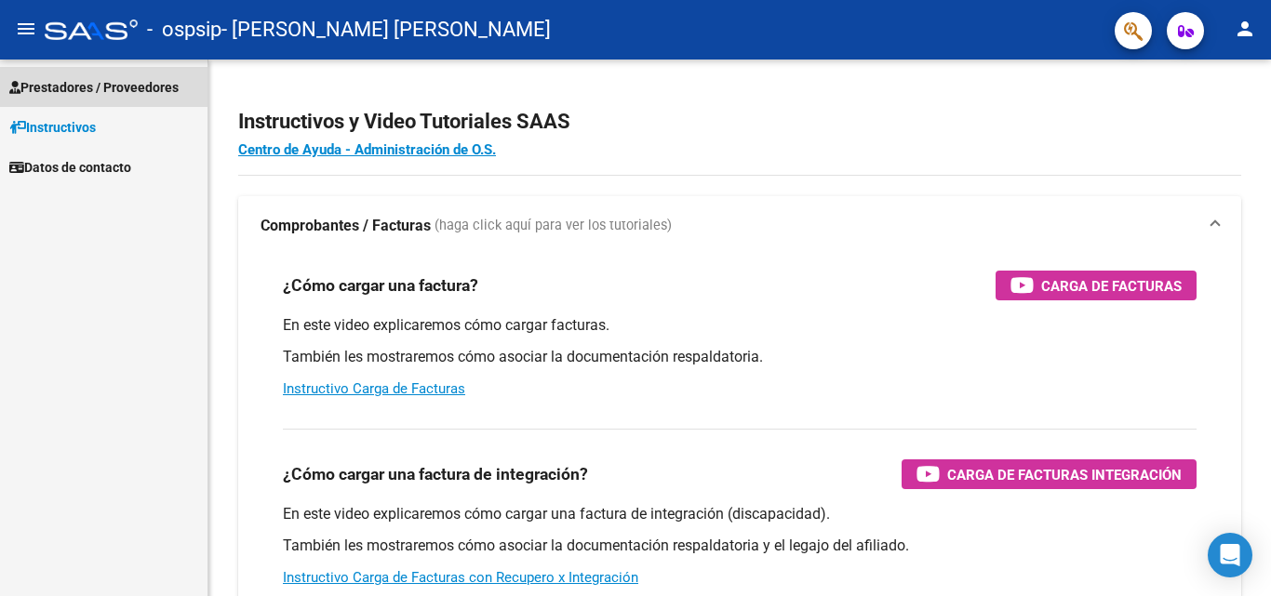
click at [125, 87] on span "Prestadores / Proveedores" at bounding box center [93, 87] width 169 height 20
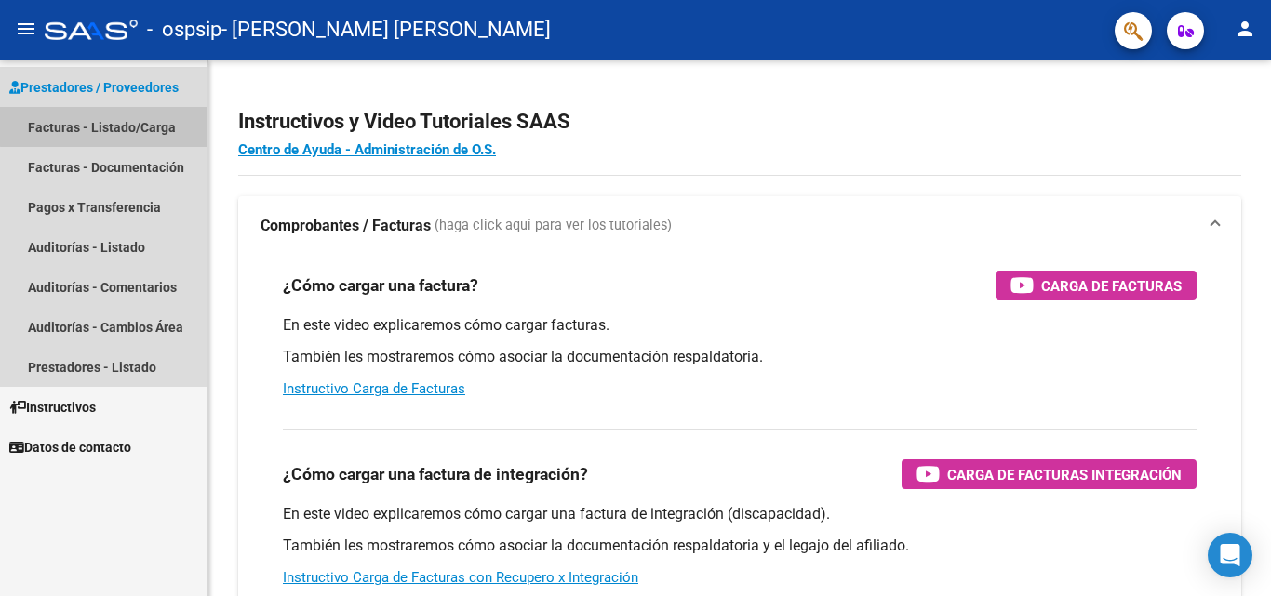
click at [137, 125] on link "Facturas - Listado/Carga" at bounding box center [103, 127] width 207 height 40
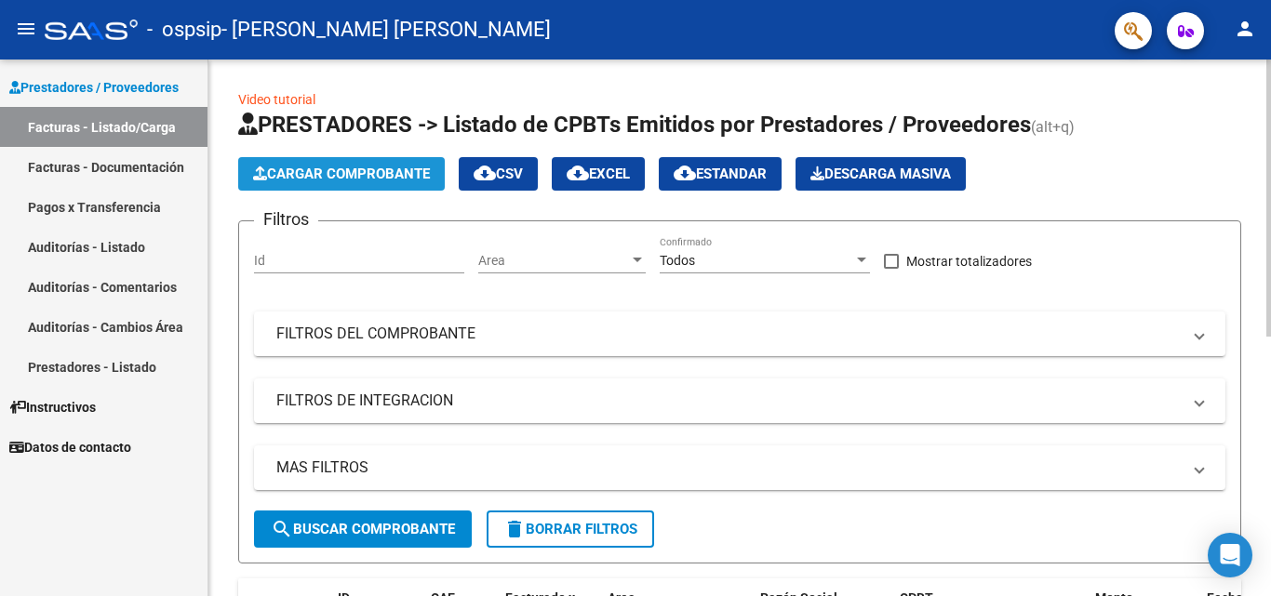
click at [380, 183] on button "Cargar Comprobante" at bounding box center [341, 173] width 206 height 33
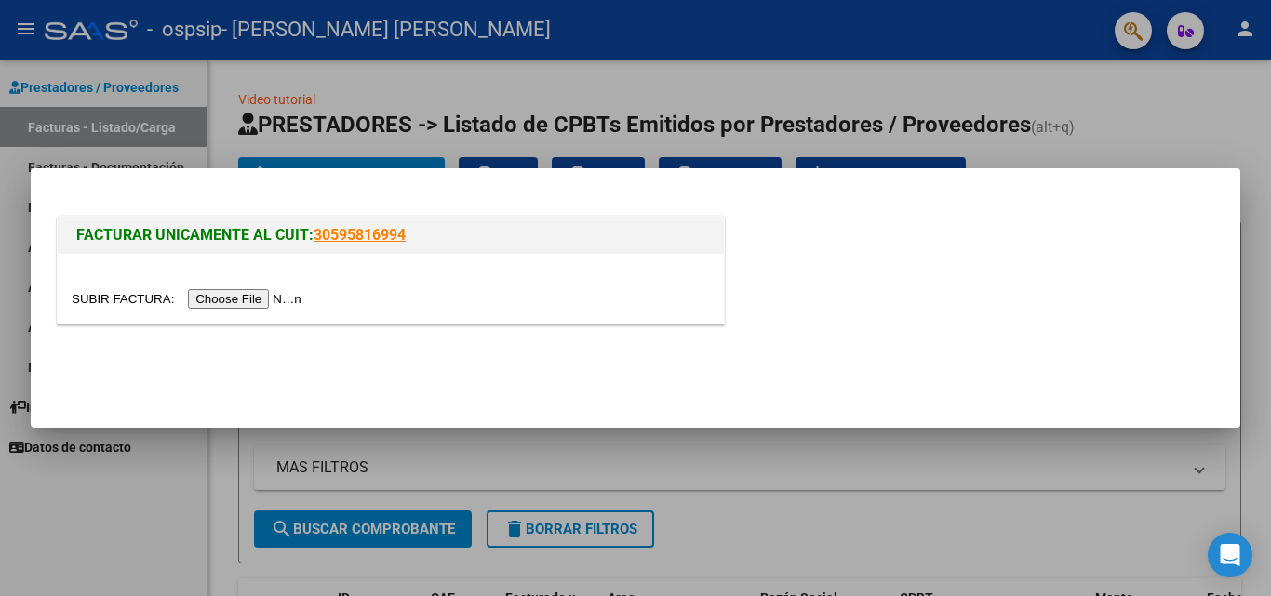
click at [279, 295] on input "file" at bounding box center [189, 299] width 235 height 20
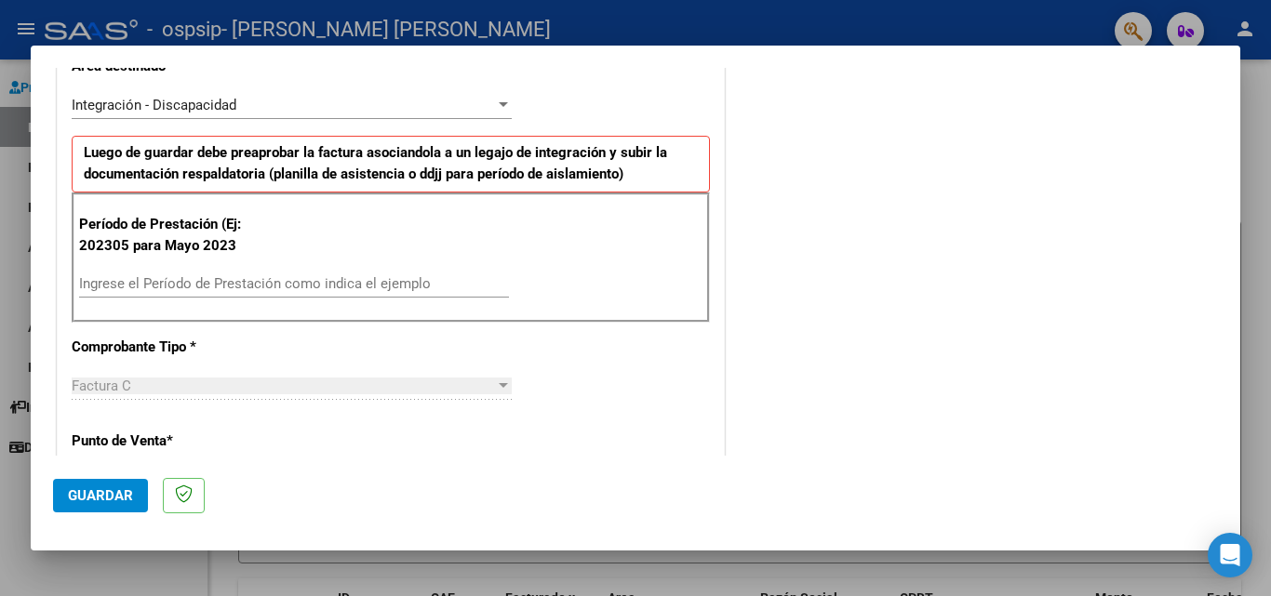
scroll to position [412, 0]
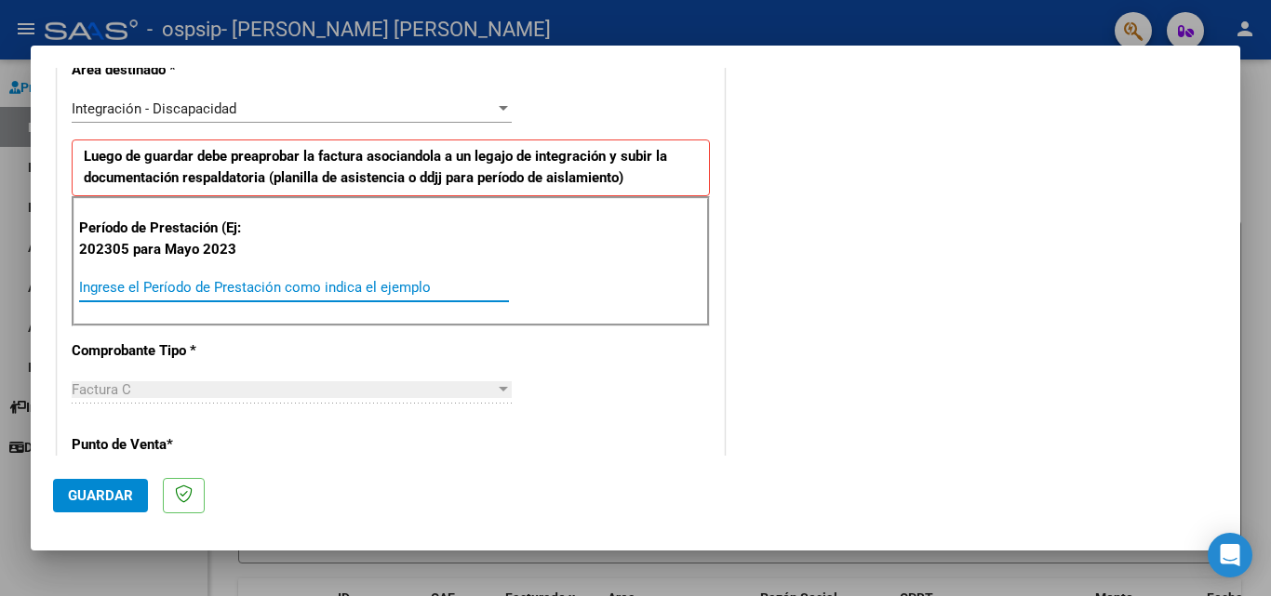
click at [313, 290] on input "Ingrese el Período de Prestación como indica el ejemplo" at bounding box center [294, 287] width 430 height 17
type input "202307"
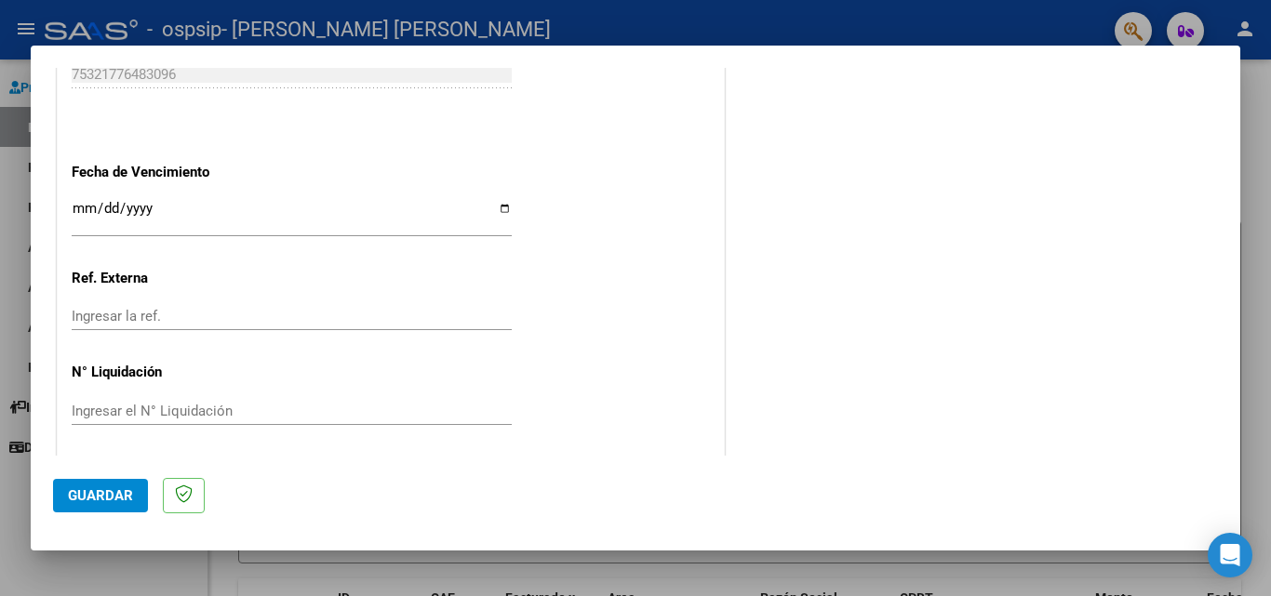
scroll to position [1214, 0]
click at [79, 202] on input "Ingresar la fecha" at bounding box center [292, 211] width 440 height 30
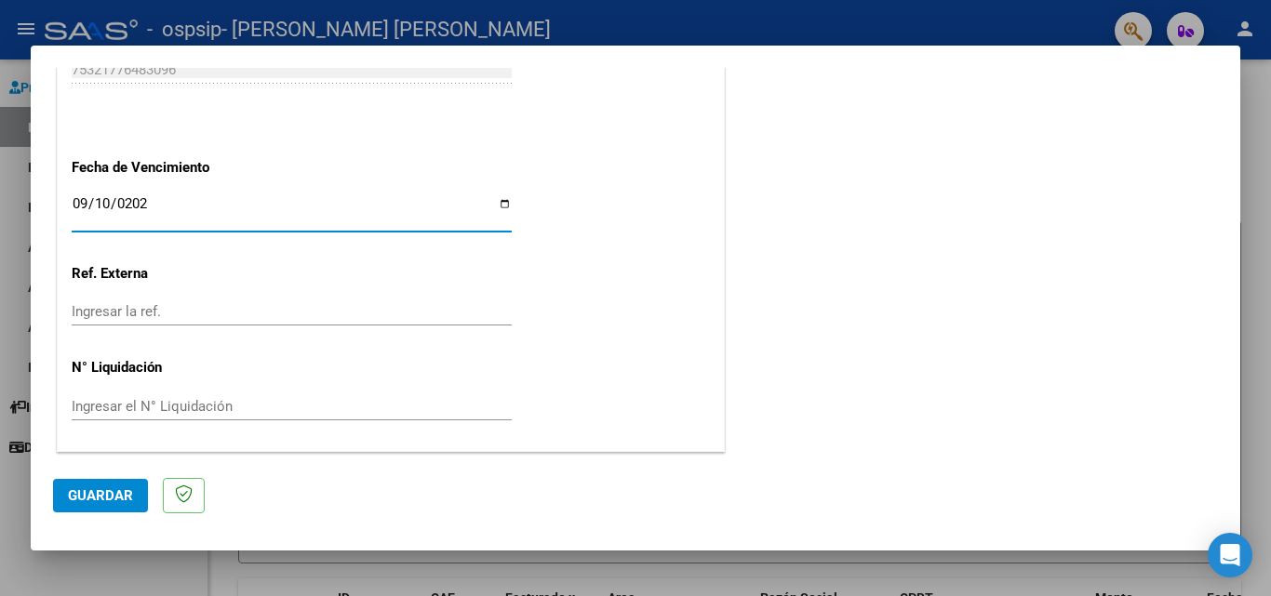
type input "[DATE]"
click at [127, 501] on span "Guardar" at bounding box center [100, 495] width 65 height 17
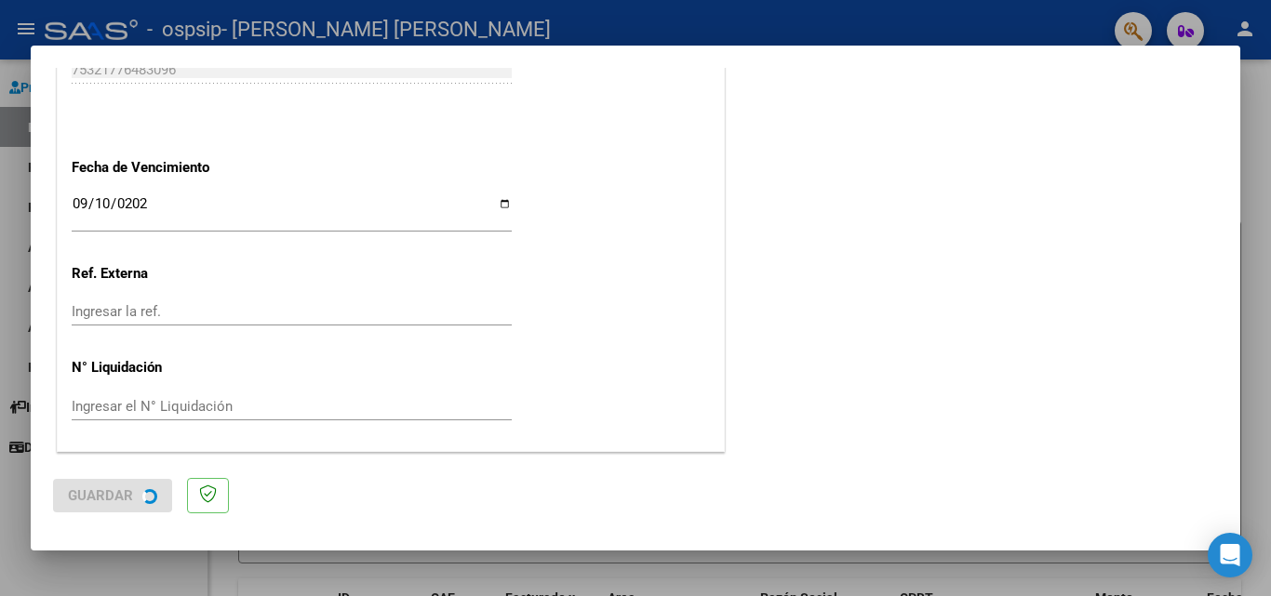
scroll to position [0, 0]
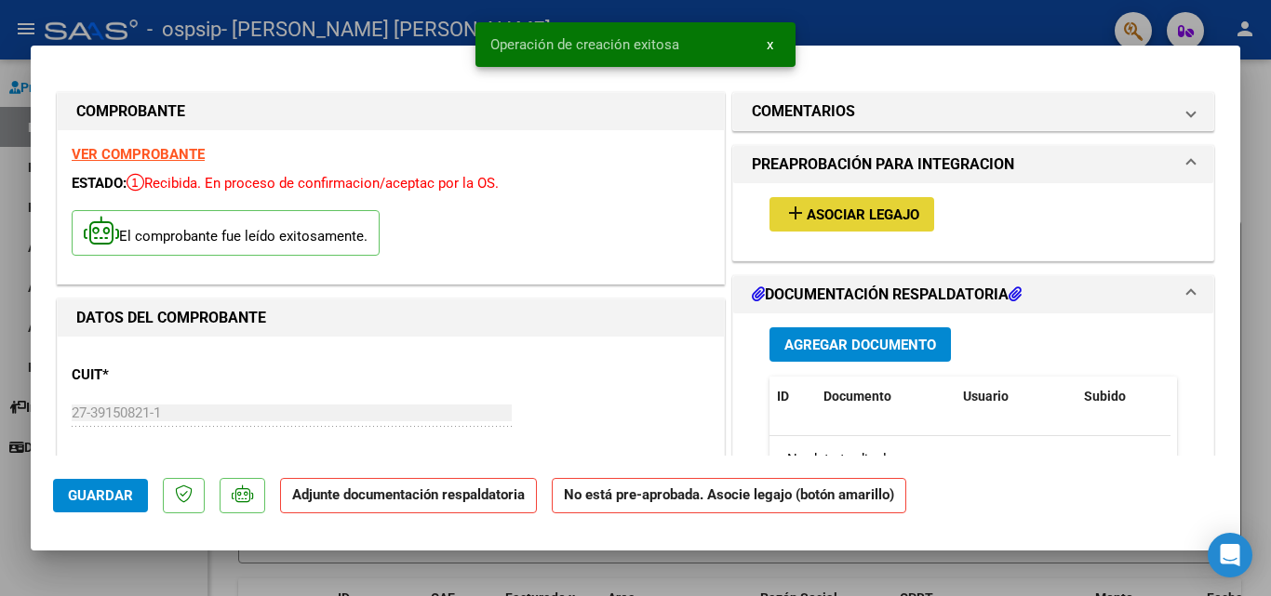
click at [784, 219] on mat-icon "add" at bounding box center [795, 213] width 22 height 22
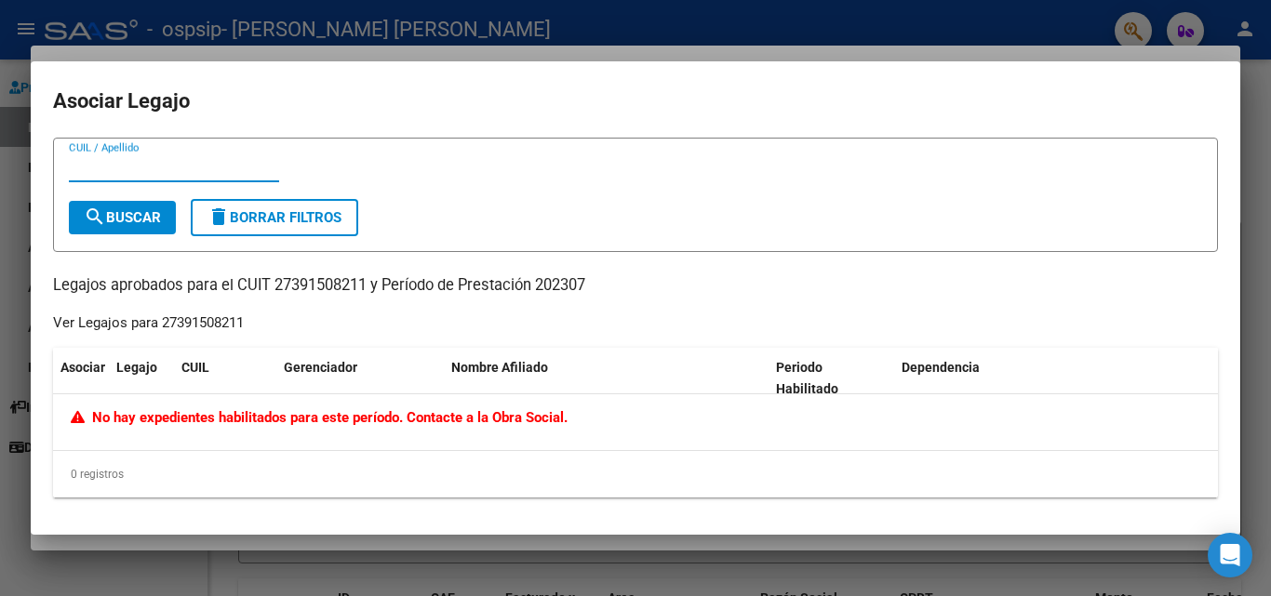
click at [355, 564] on div at bounding box center [635, 298] width 1271 height 596
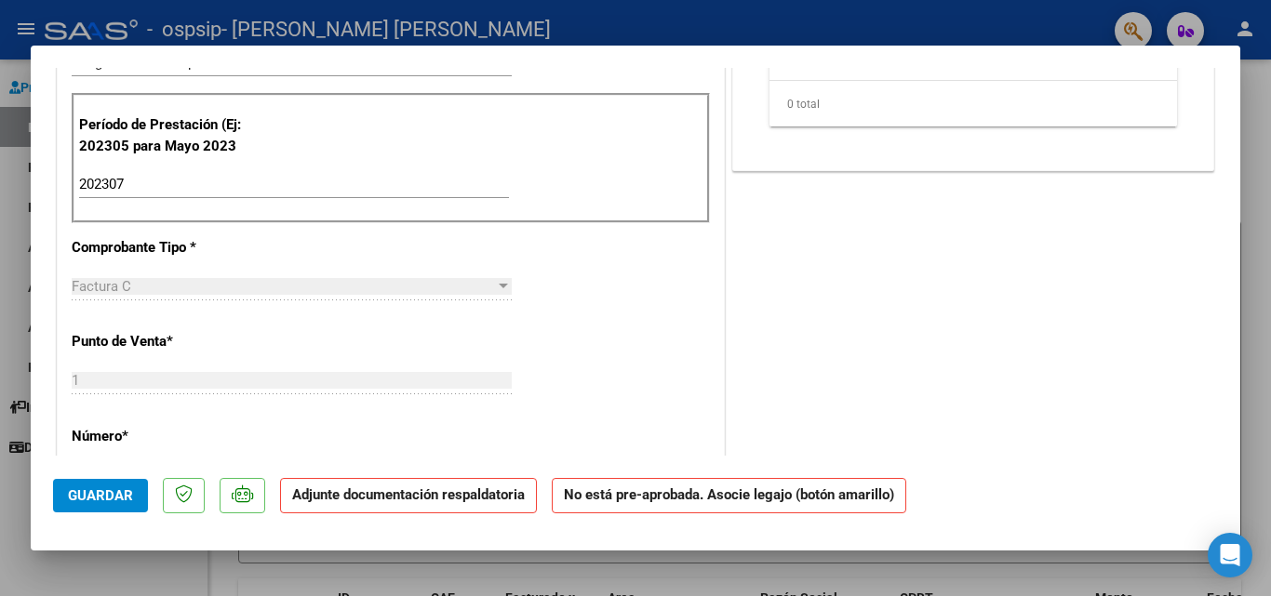
scroll to position [525, 0]
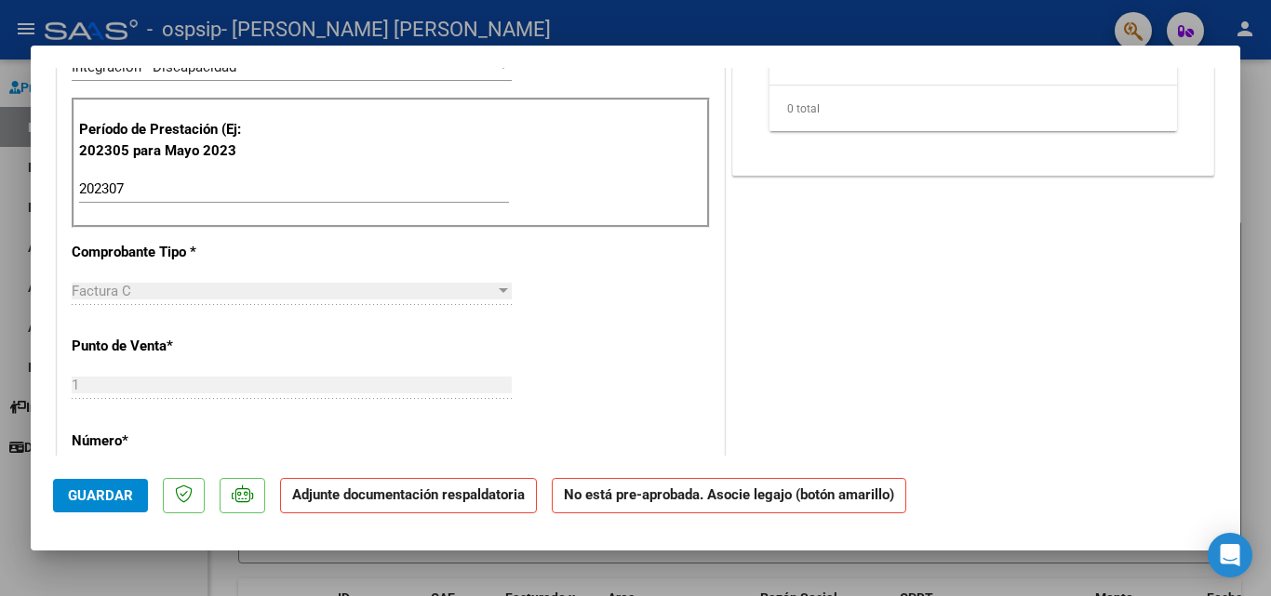
click at [108, 191] on input "202307" at bounding box center [294, 188] width 430 height 17
type input "202507"
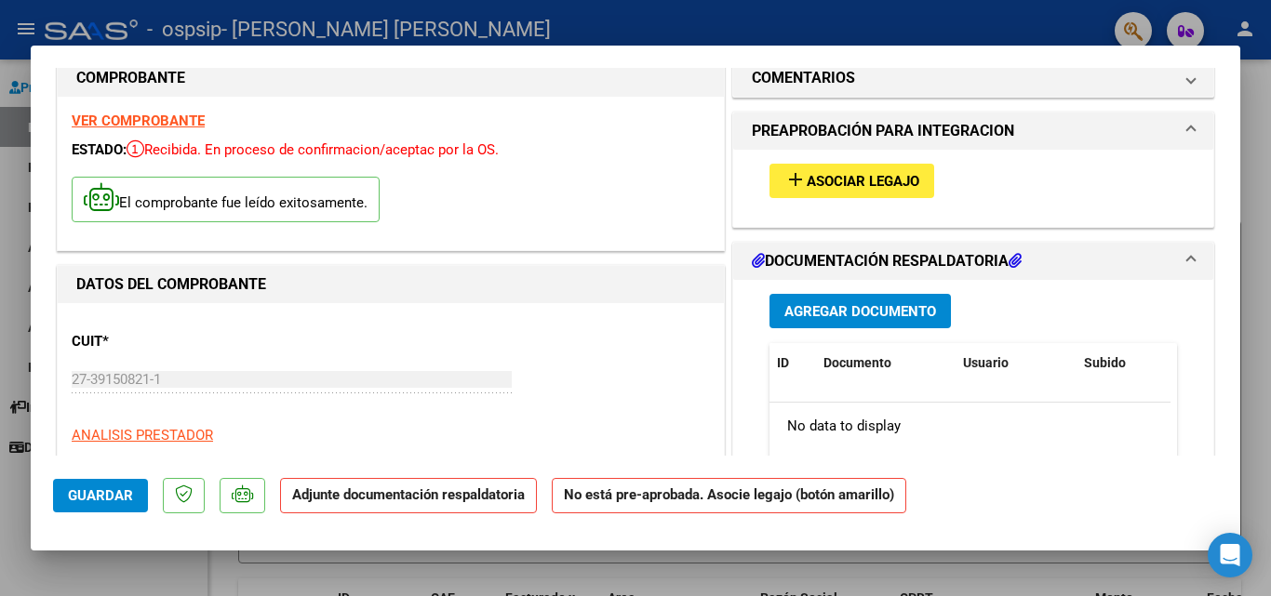
scroll to position [0, 0]
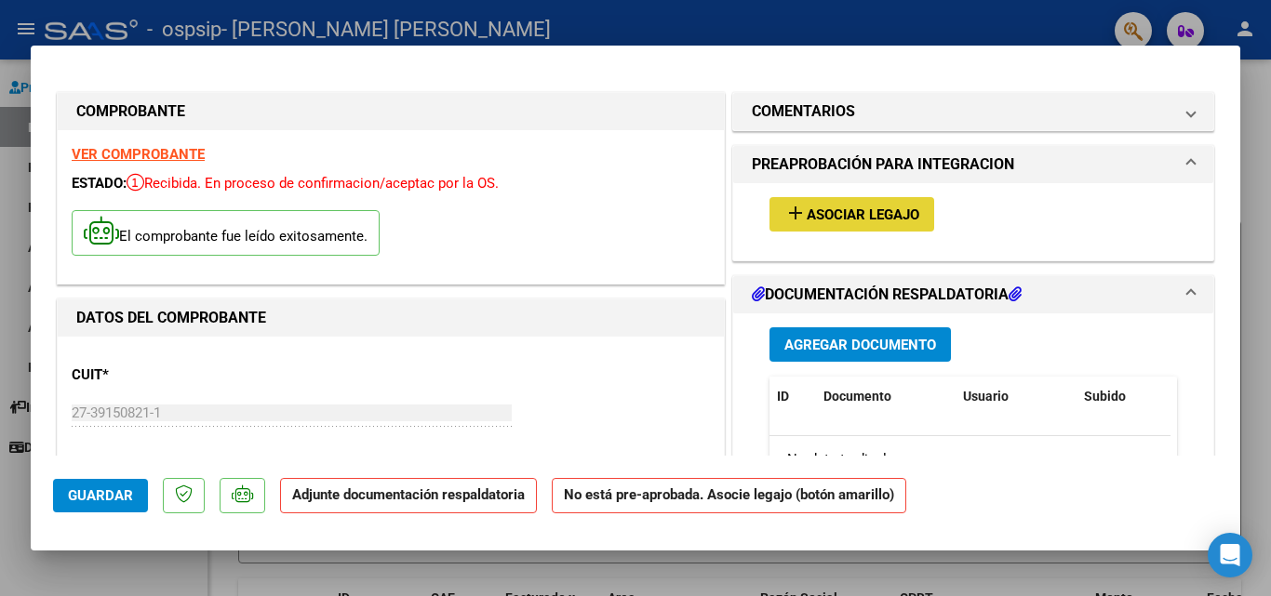
click at [909, 220] on span "Asociar Legajo" at bounding box center [862, 214] width 113 height 17
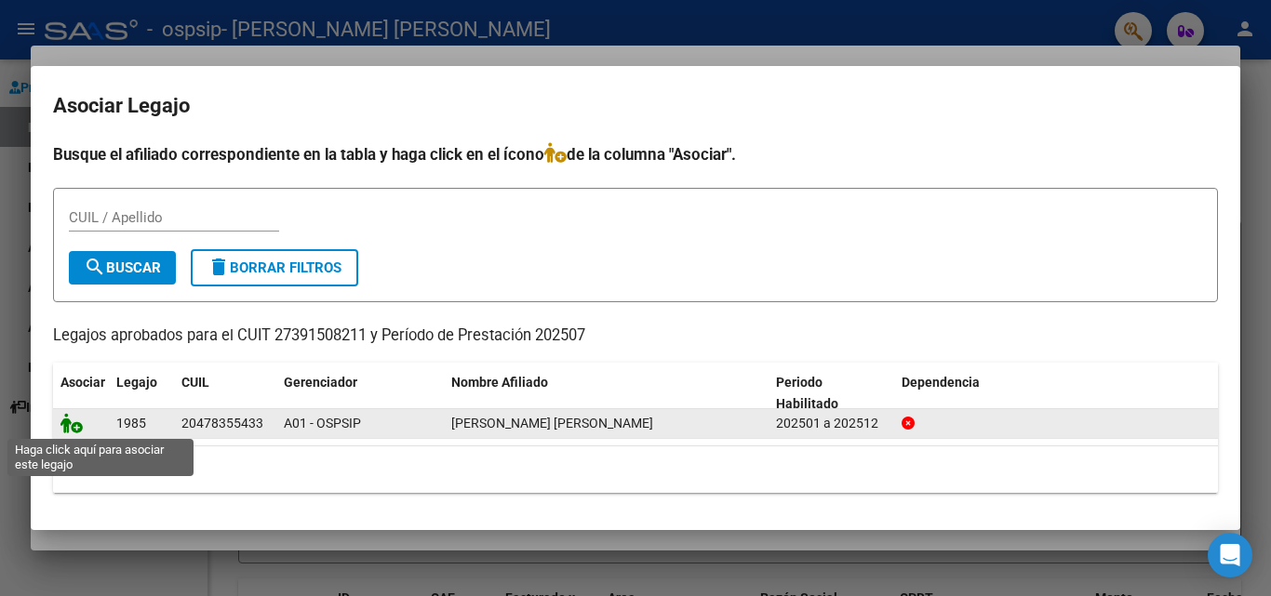
click at [74, 427] on icon at bounding box center [71, 423] width 22 height 20
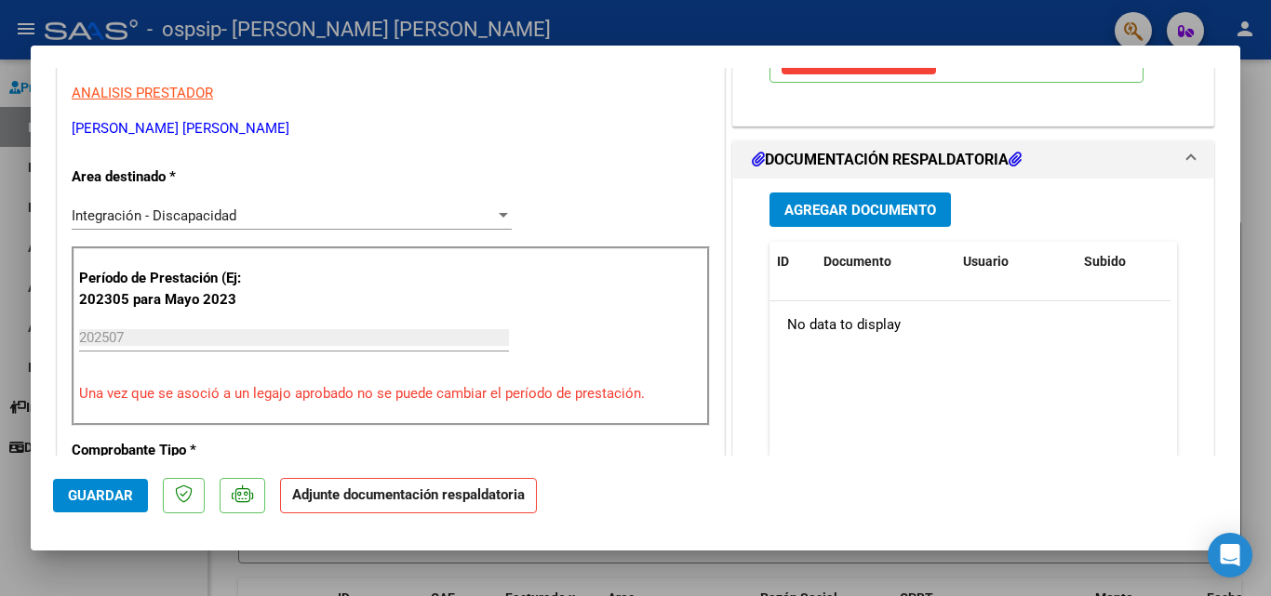
scroll to position [406, 0]
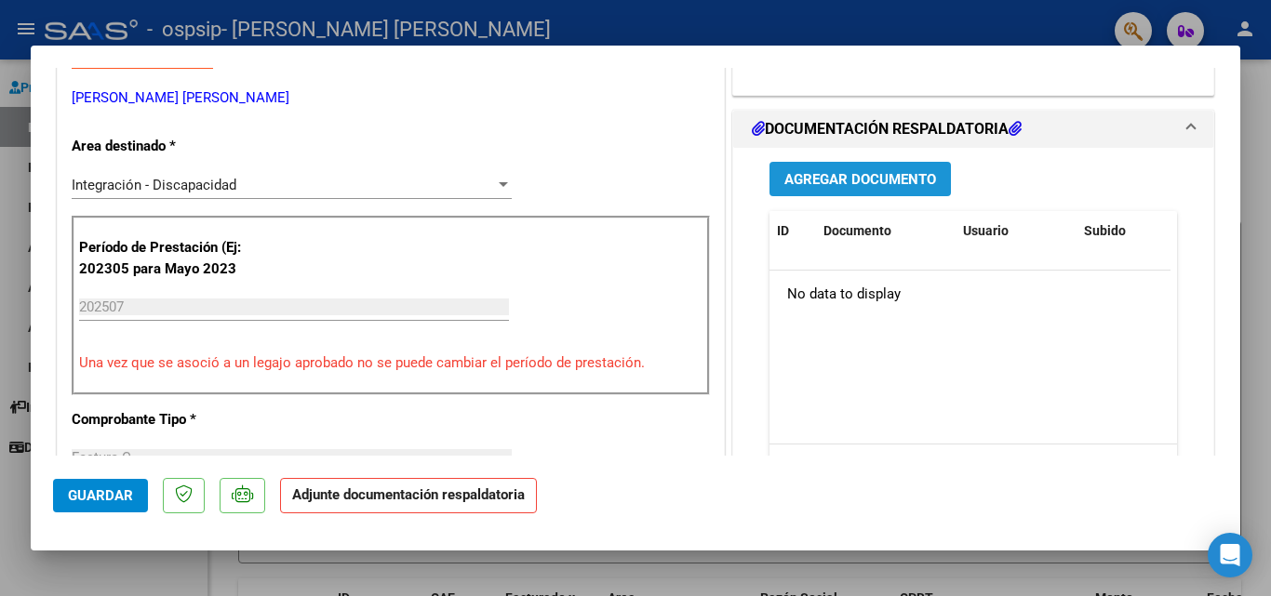
click at [910, 185] on span "Agregar Documento" at bounding box center [860, 179] width 152 height 17
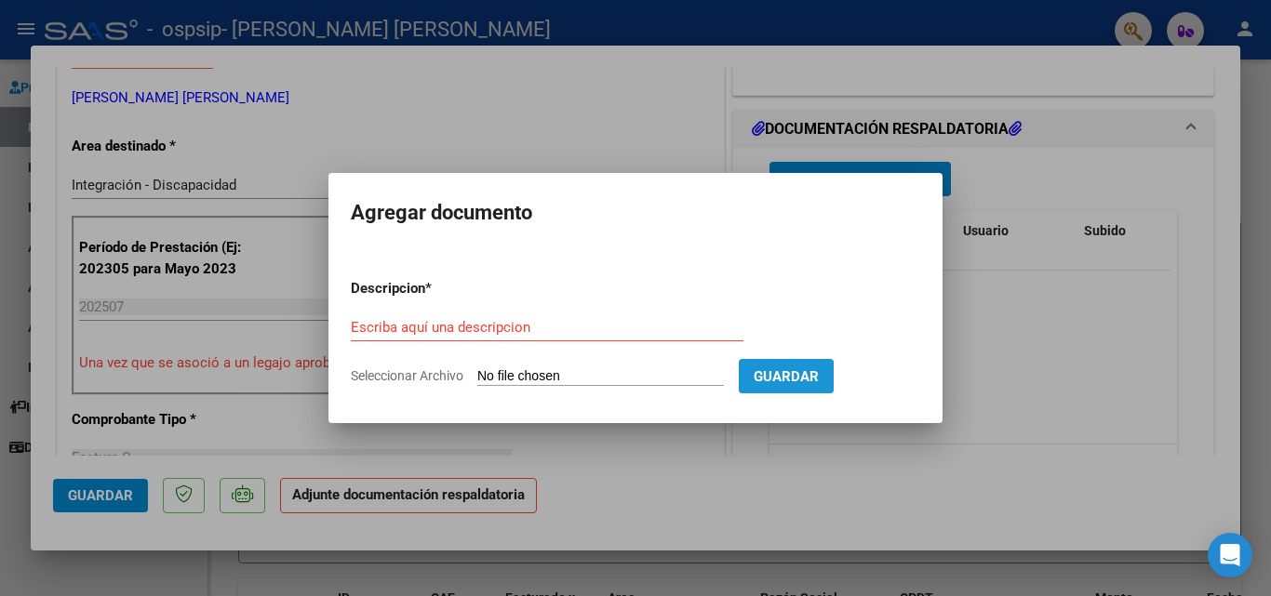
click at [782, 377] on button "Guardar" at bounding box center [786, 376] width 95 height 34
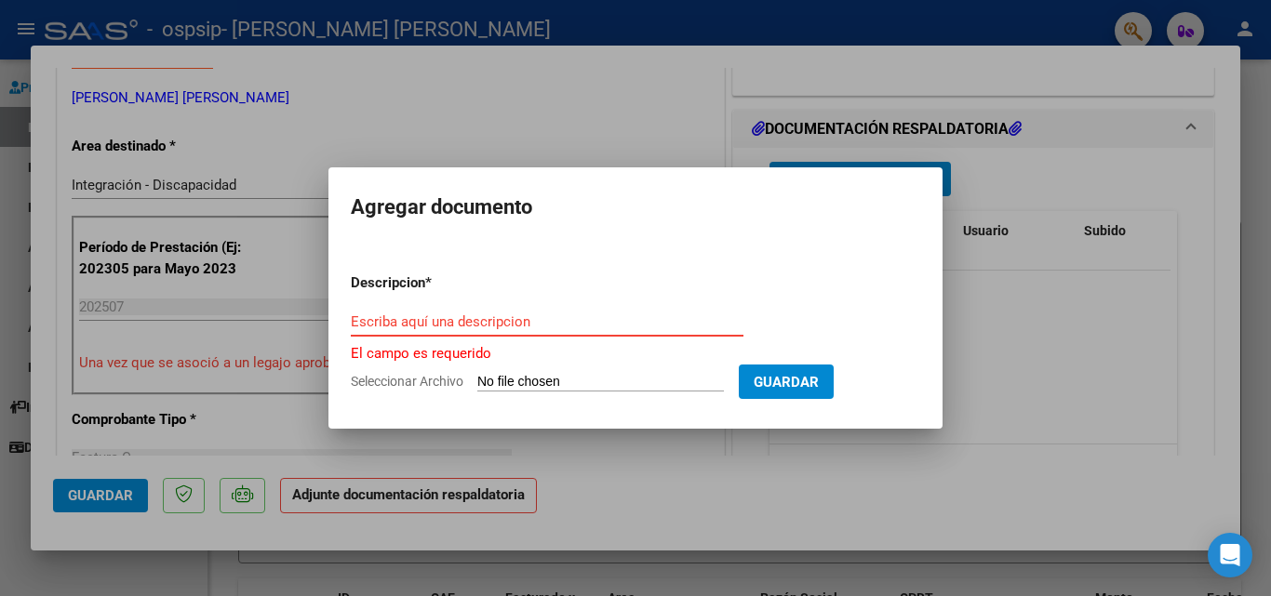
click at [530, 317] on input "Escriba aquí una descripcion" at bounding box center [547, 321] width 393 height 17
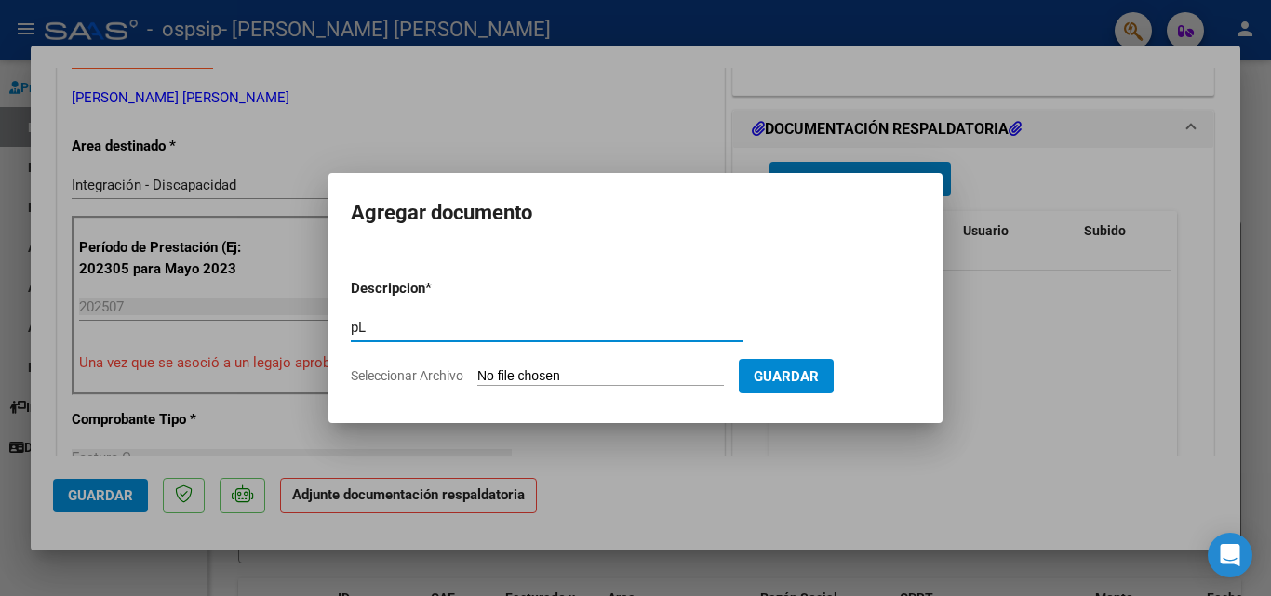
type input "p"
type input "planilla diaria"
click at [581, 374] on input "Seleccionar Archivo" at bounding box center [600, 377] width 246 height 18
type input "C:\fakepath\PD [PERSON_NAME].pdf"
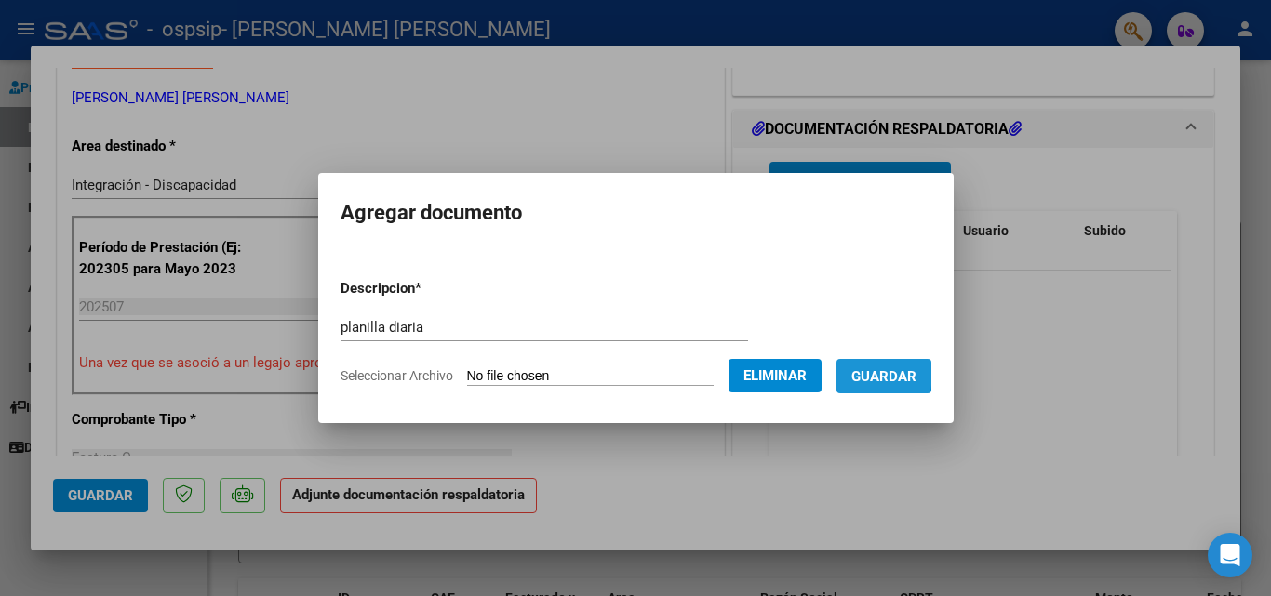
click at [881, 374] on span "Guardar" at bounding box center [883, 376] width 65 height 17
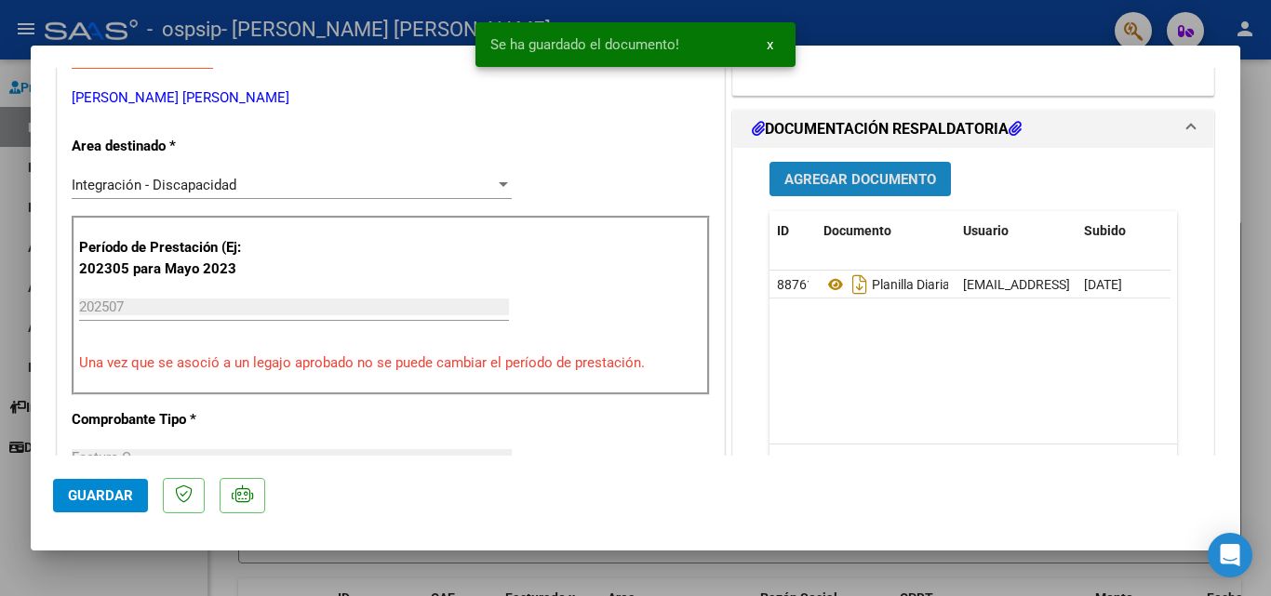
click at [829, 183] on span "Agregar Documento" at bounding box center [860, 179] width 152 height 17
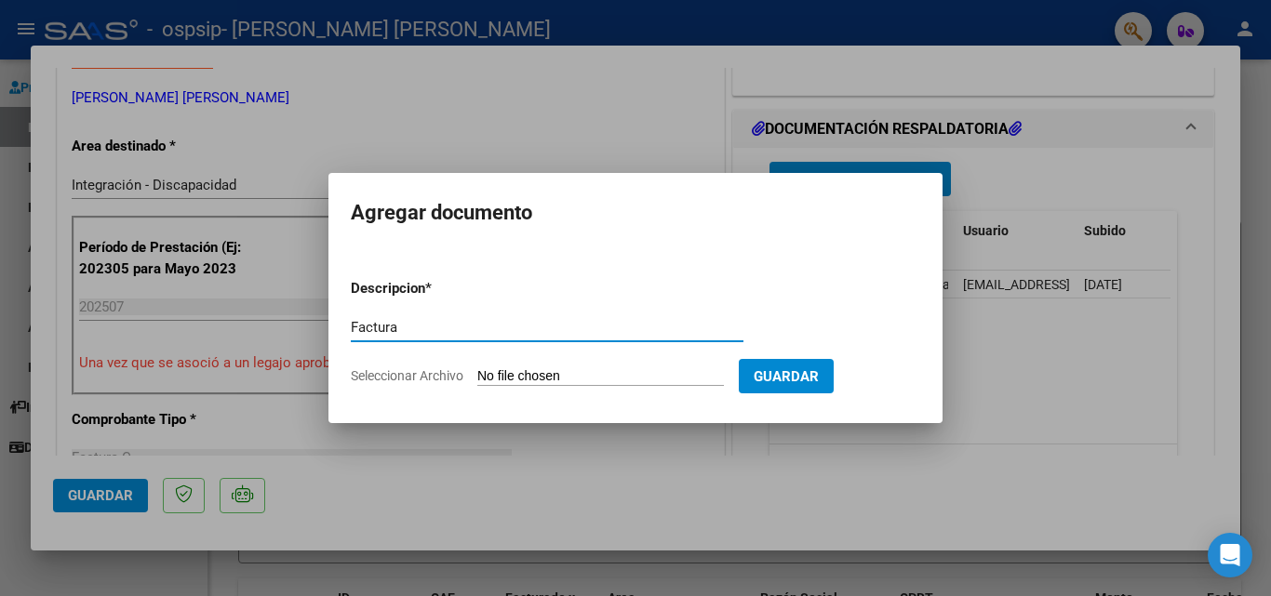
type input "Factura"
click at [630, 379] on input "Seleccionar Archivo" at bounding box center [600, 377] width 246 height 18
type input "C:\fakepath\27391508211_011_00001_00000088.pdf"
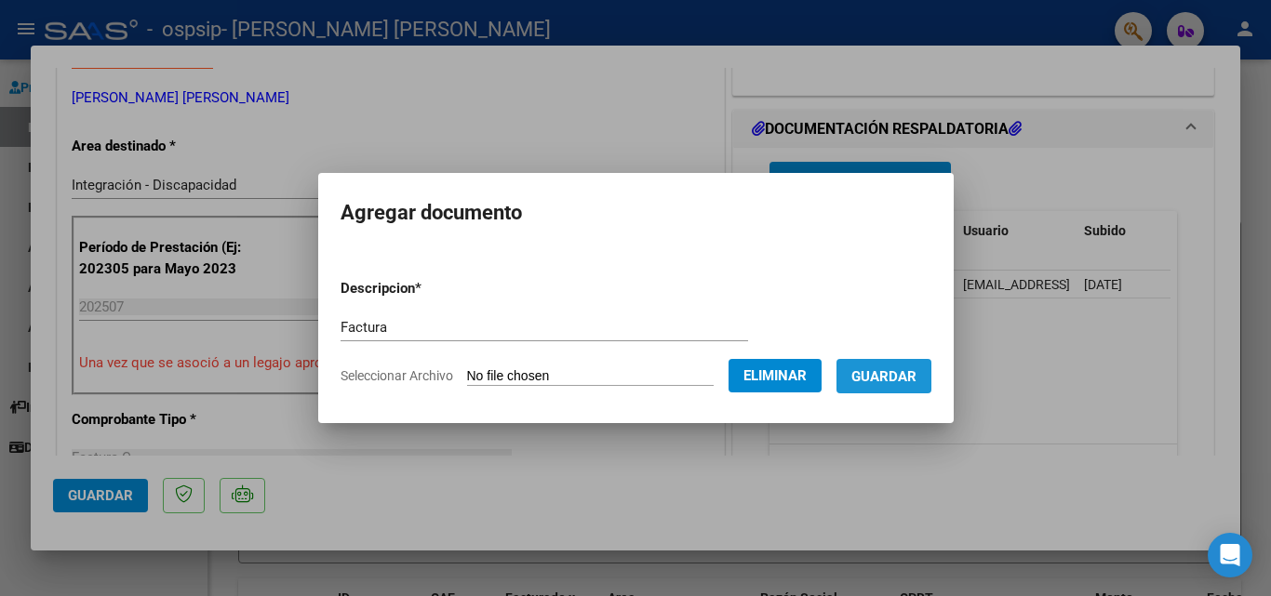
click at [891, 387] on button "Guardar" at bounding box center [883, 376] width 95 height 34
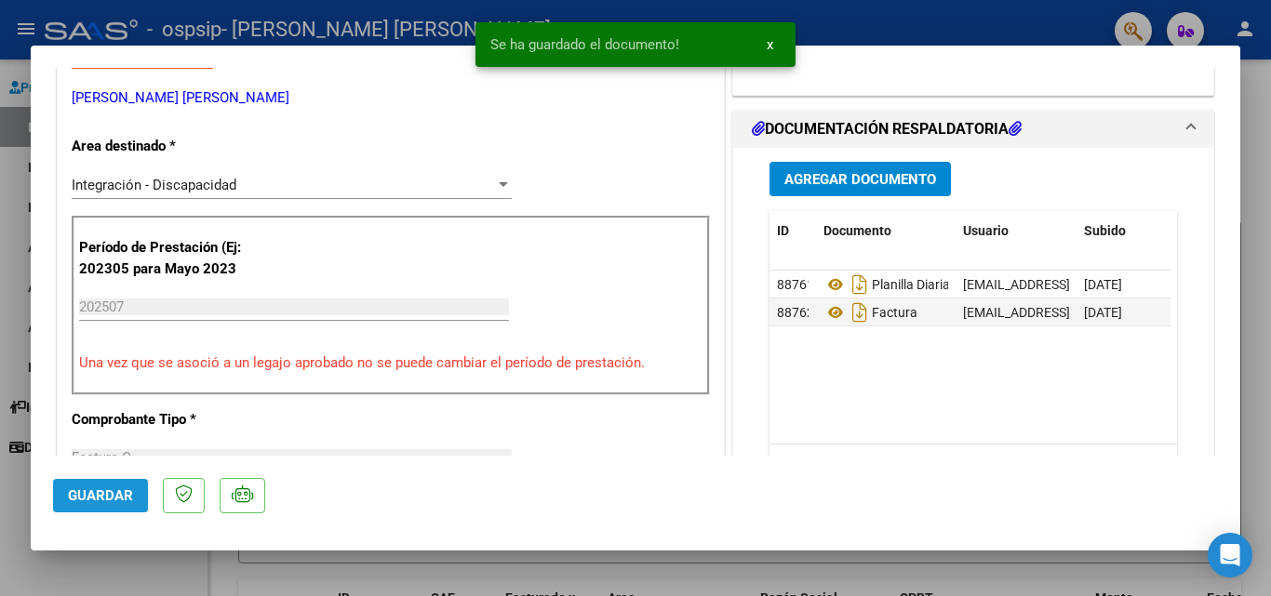
click at [126, 487] on span "Guardar" at bounding box center [100, 495] width 65 height 17
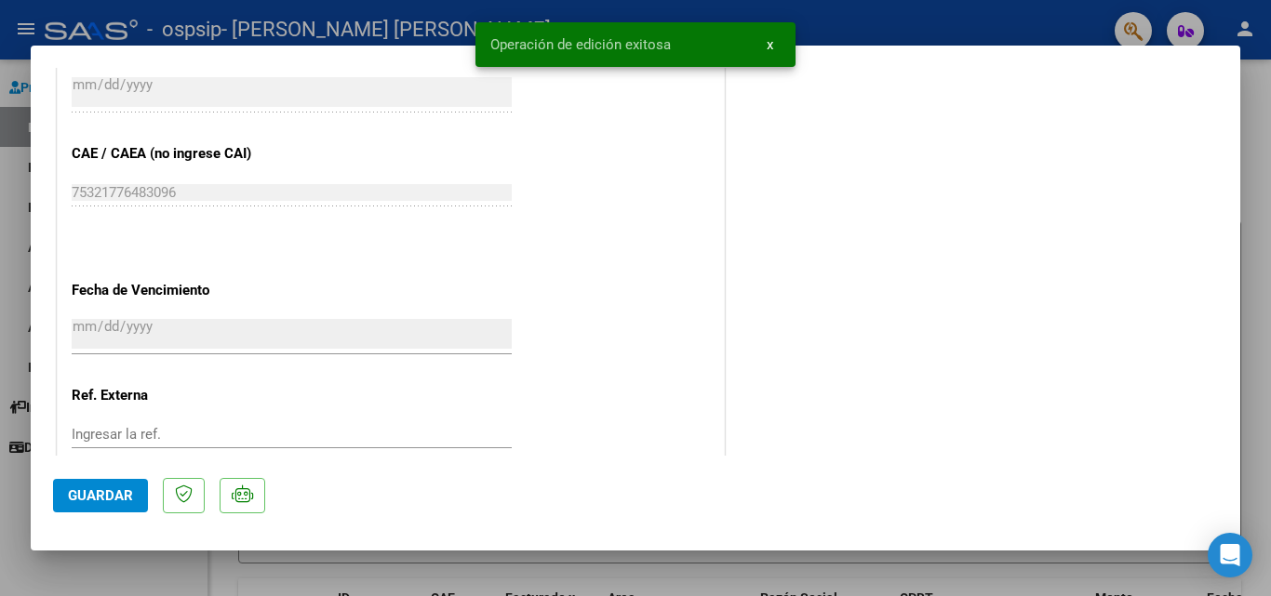
scroll to position [1277, 0]
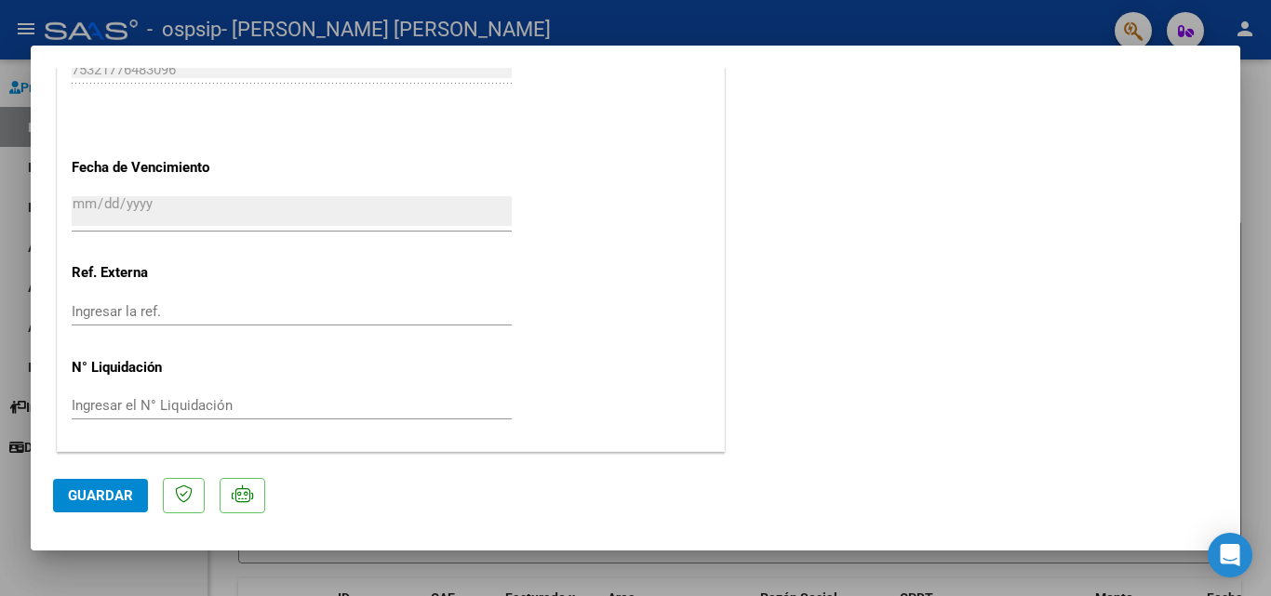
click at [787, 44] on div at bounding box center [635, 298] width 1271 height 596
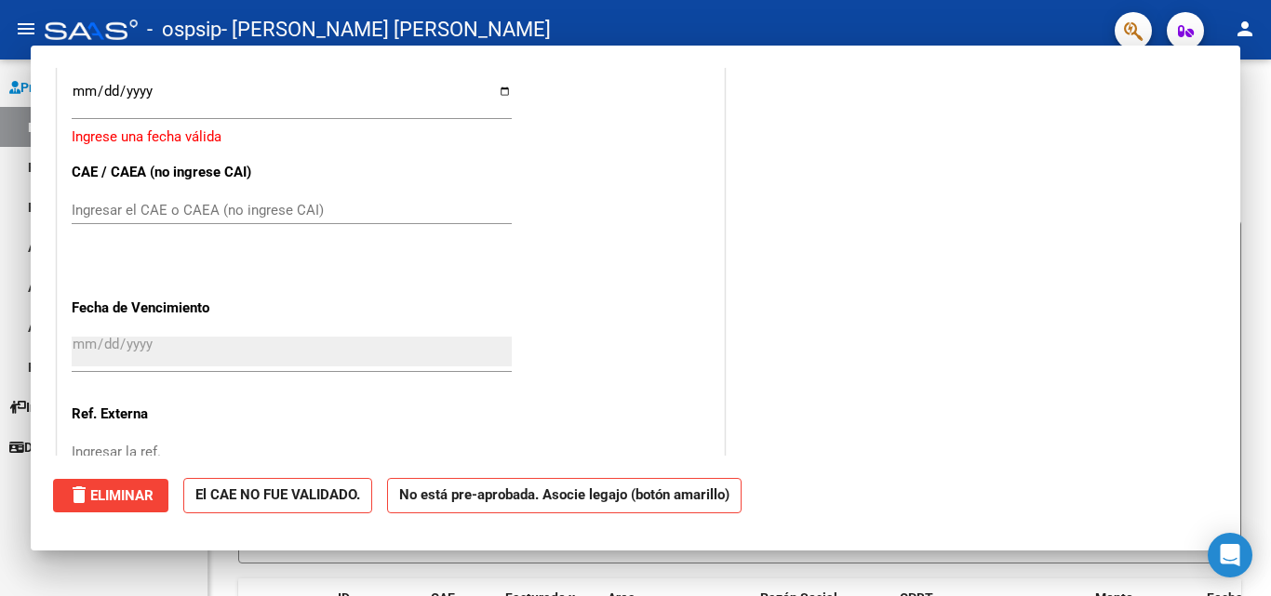
scroll to position [0, 0]
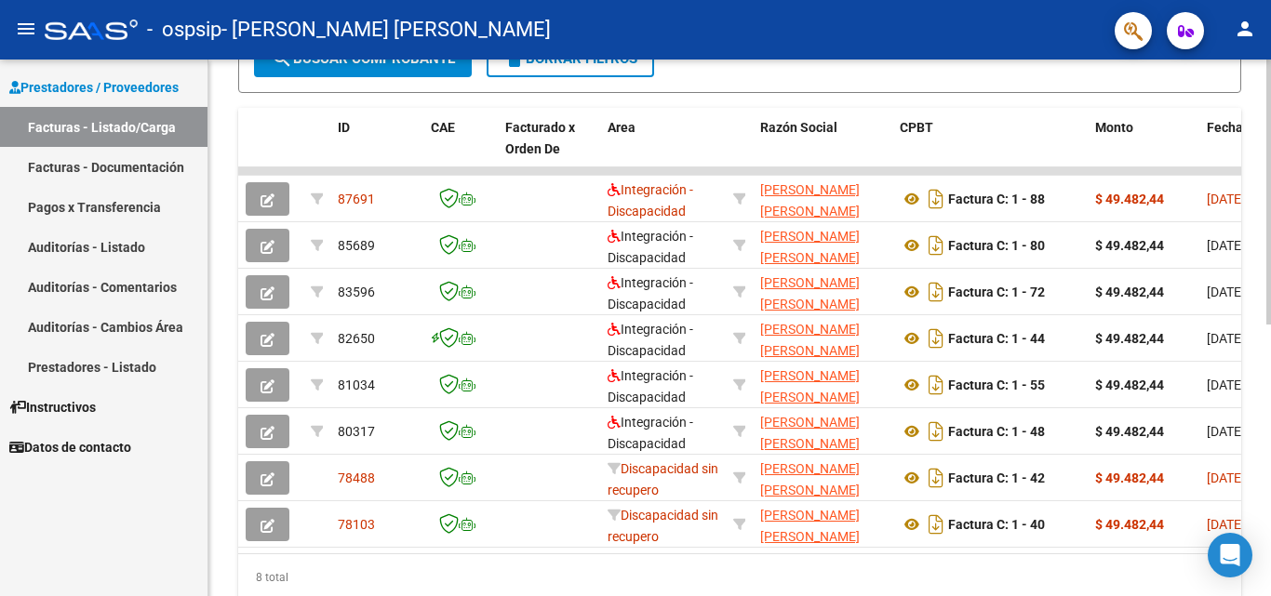
click at [1270, 495] on div at bounding box center [1268, 431] width 5 height 265
